Goal: Navigation & Orientation: Find specific page/section

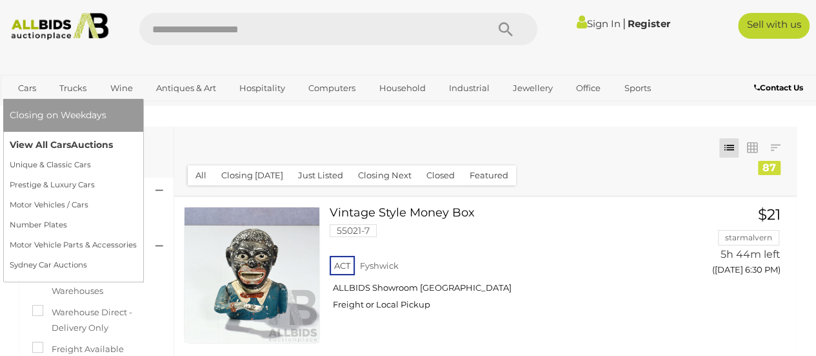
click at [40, 151] on link "View All Cars Auctions" at bounding box center [73, 145] width 127 height 20
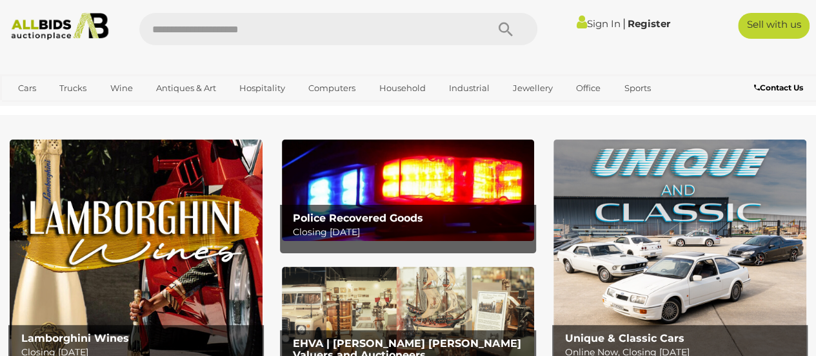
click at [691, 241] on img at bounding box center [680, 249] width 253 height 221
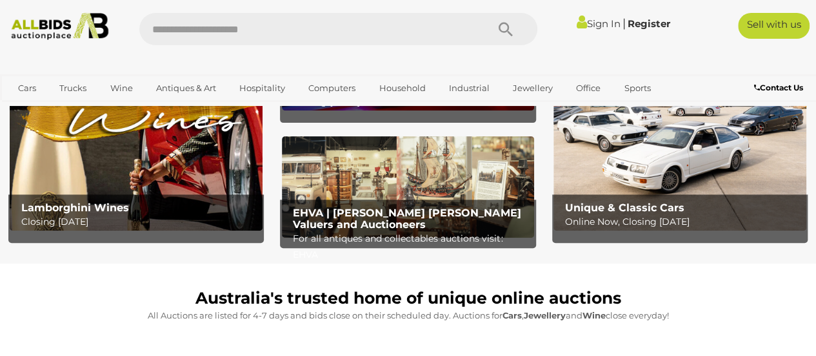
scroll to position [129, 0]
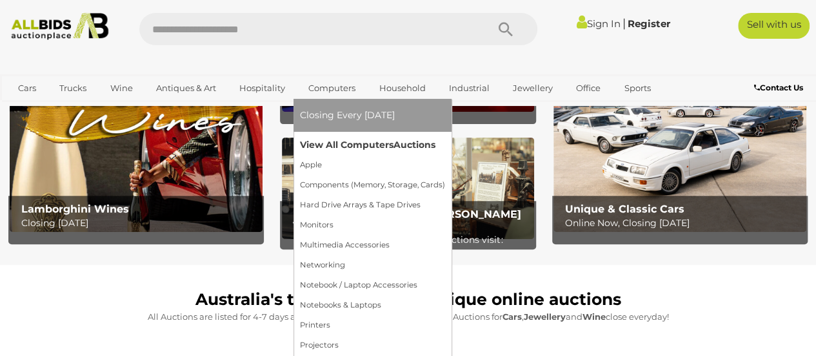
click at [351, 154] on link "View All Computers Auctions" at bounding box center [372, 145] width 145 height 20
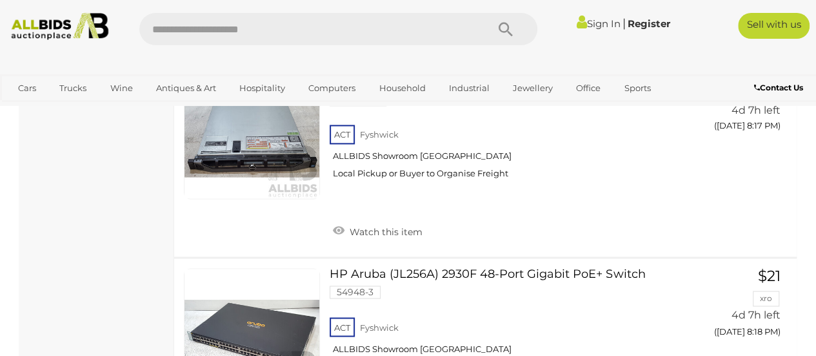
scroll to position [8326, 0]
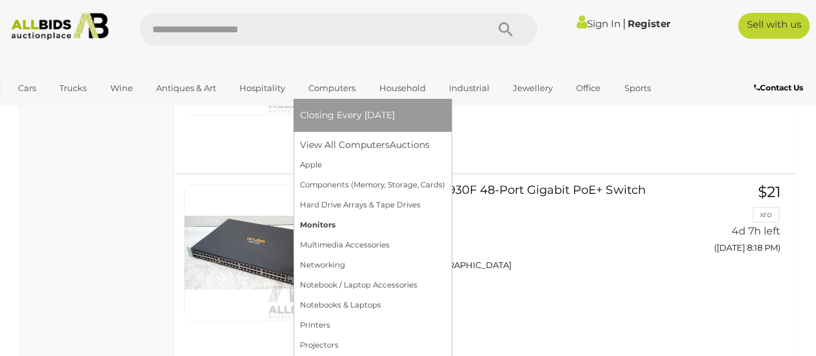
click at [327, 224] on link "Monitors" at bounding box center [372, 225] width 145 height 20
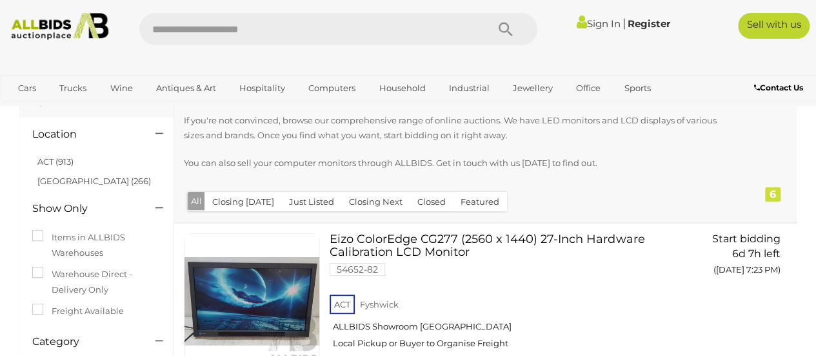
scroll to position [194, 0]
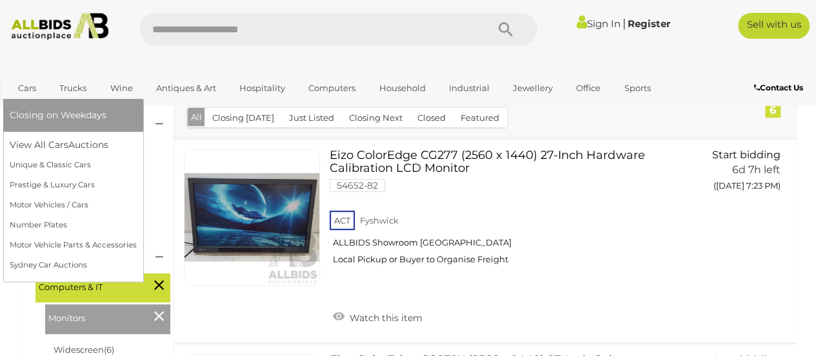
click at [25, 81] on link "Cars" at bounding box center [27, 87] width 35 height 21
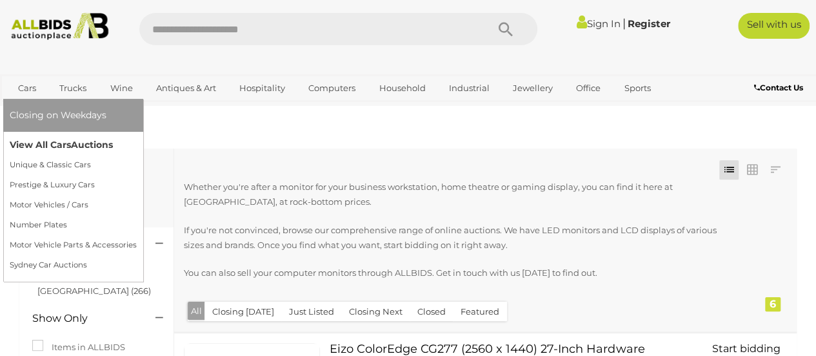
click at [52, 142] on link "View All Cars Auctions" at bounding box center [73, 145] width 127 height 20
click at [51, 144] on link "View All Cars Auctions" at bounding box center [73, 145] width 127 height 20
click at [54, 139] on link "View All Cars Auctions" at bounding box center [73, 145] width 127 height 20
click at [34, 94] on link "Cars" at bounding box center [27, 87] width 35 height 21
click at [45, 139] on link "View All Cars Auctions" at bounding box center [73, 145] width 127 height 20
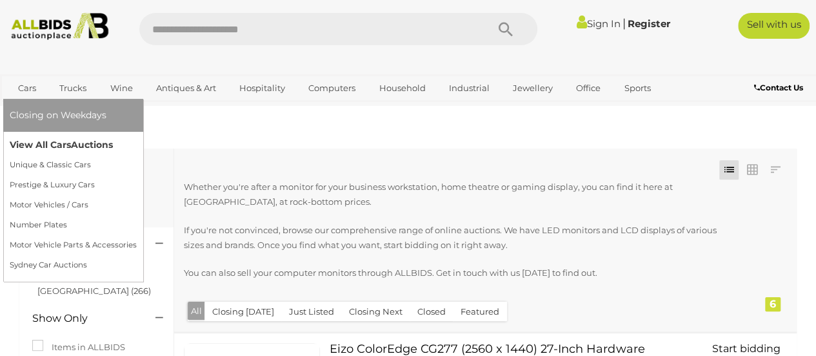
click at [79, 141] on span "Auctions" at bounding box center [92, 145] width 42 height 12
click at [86, 149] on span "Auctions" at bounding box center [92, 145] width 42 height 12
